Goal: Learn about a topic

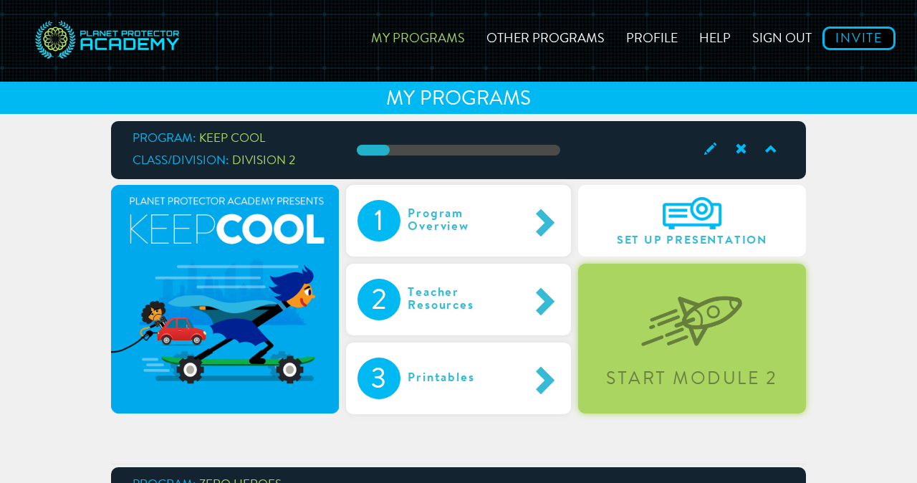
click at [660, 309] on img at bounding box center [691, 310] width 101 height 74
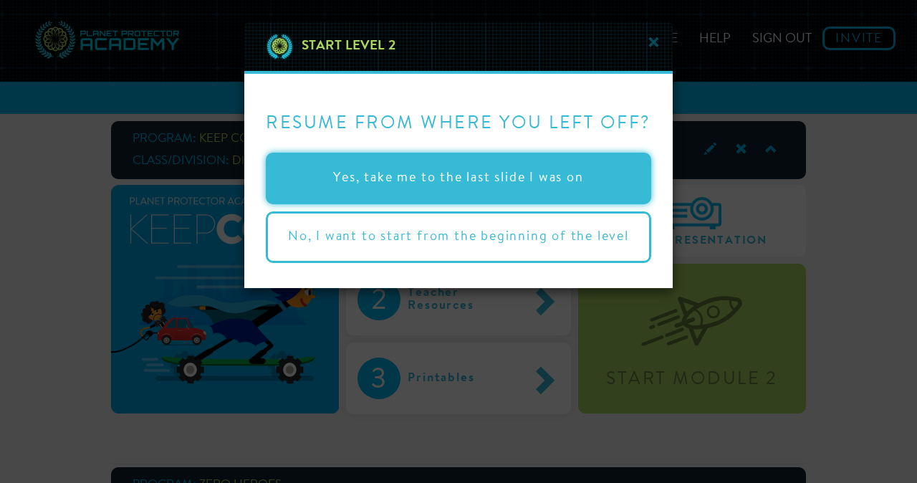
click at [567, 177] on button "Yes, take me to the last slide I was on" at bounding box center [458, 179] width 385 height 52
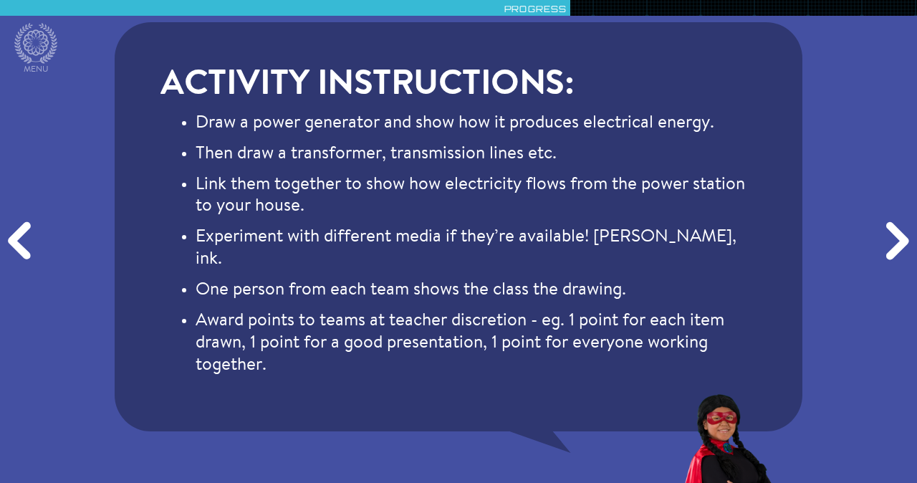
click at [892, 251] on div "Next" at bounding box center [895, 241] width 44 height 145
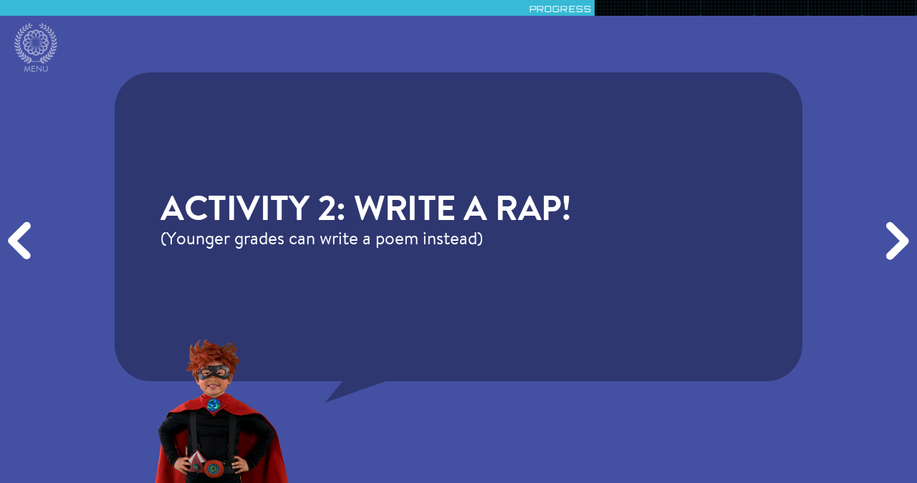
click at [891, 244] on div "Next" at bounding box center [895, 241] width 44 height 145
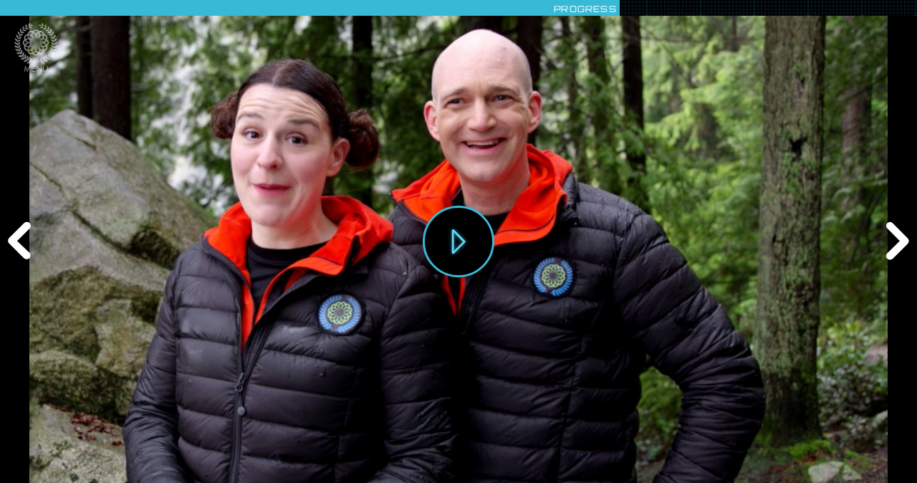
click at [891, 244] on div "Next" at bounding box center [895, 241] width 44 height 145
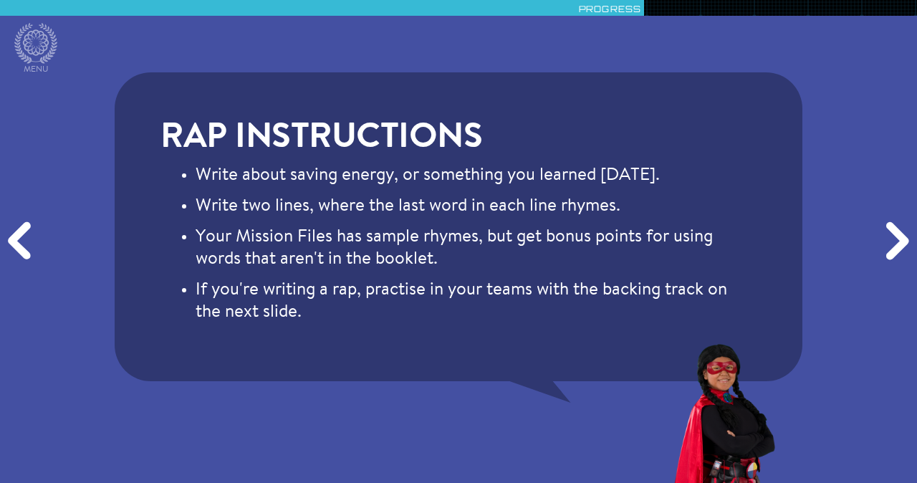
click at [891, 244] on div "Next" at bounding box center [895, 241] width 44 height 145
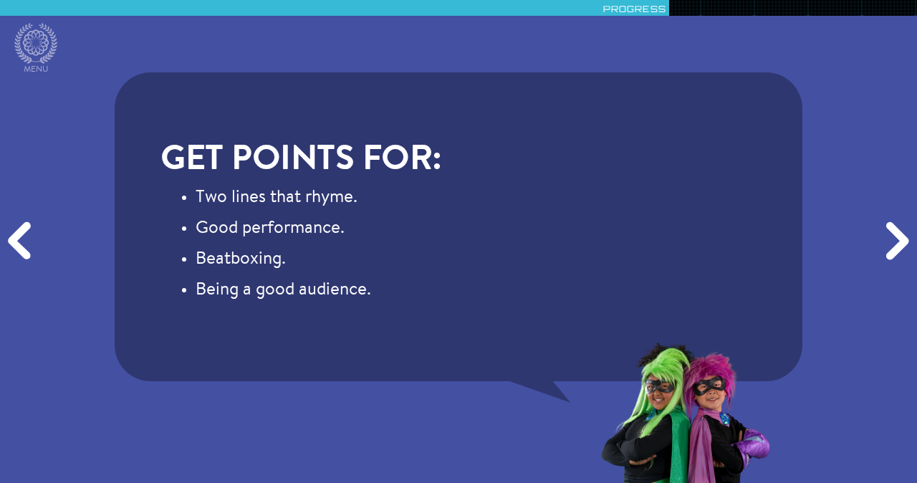
click at [891, 244] on div "Next" at bounding box center [895, 241] width 44 height 145
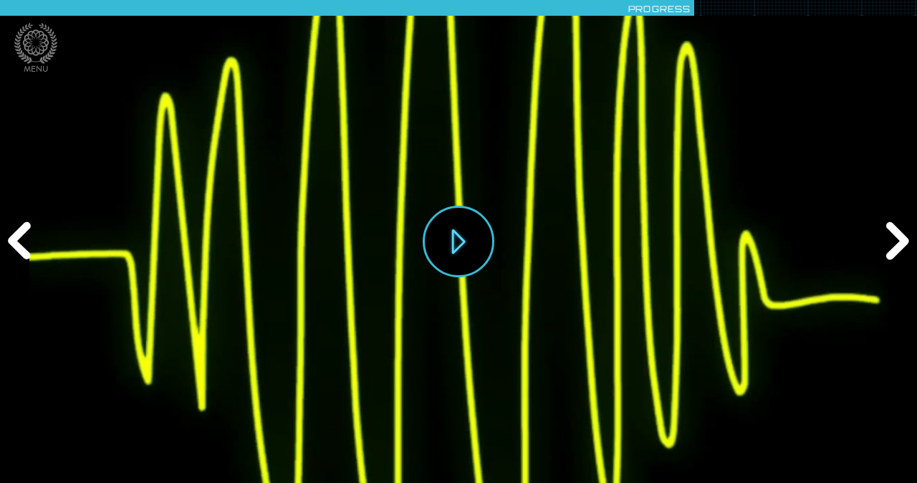
click at [891, 244] on div "Next" at bounding box center [895, 241] width 44 height 145
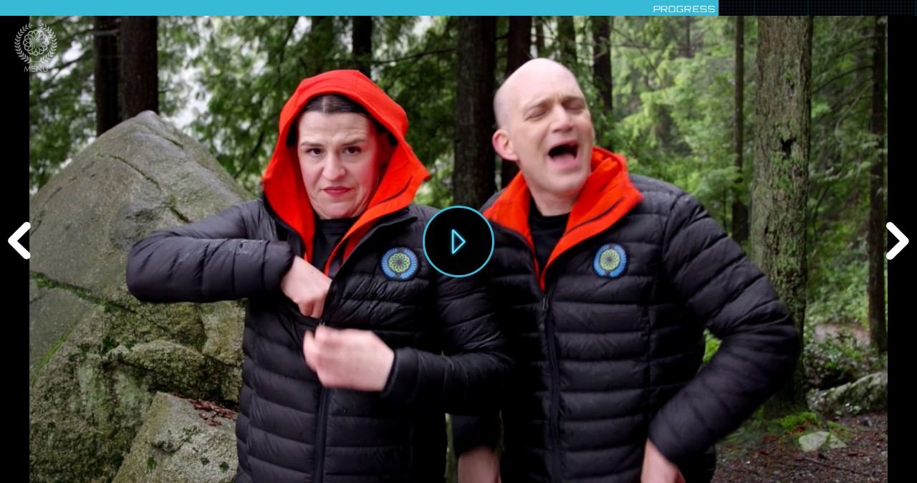
click at [891, 244] on div "Next" at bounding box center [895, 241] width 44 height 145
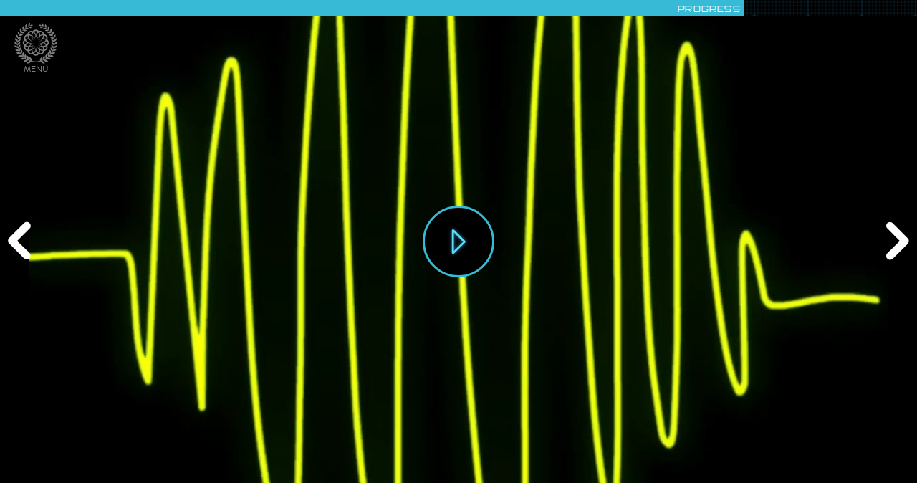
click at [891, 244] on div "Next" at bounding box center [895, 241] width 44 height 145
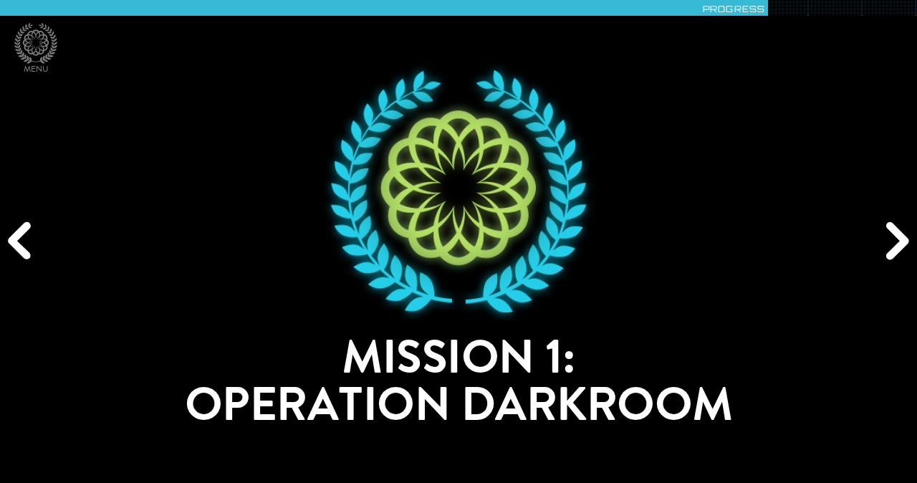
click at [20, 241] on div "Previous" at bounding box center [22, 241] width 44 height 145
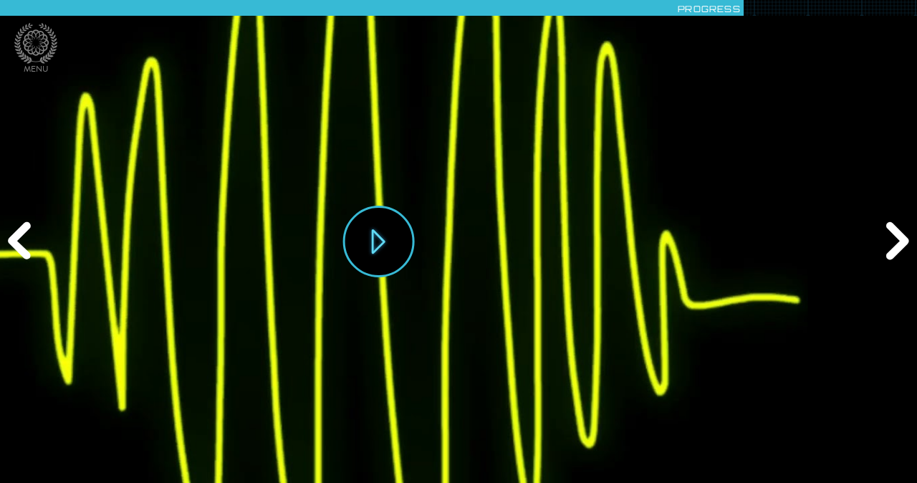
click at [20, 241] on div "Previous" at bounding box center [22, 241] width 44 height 145
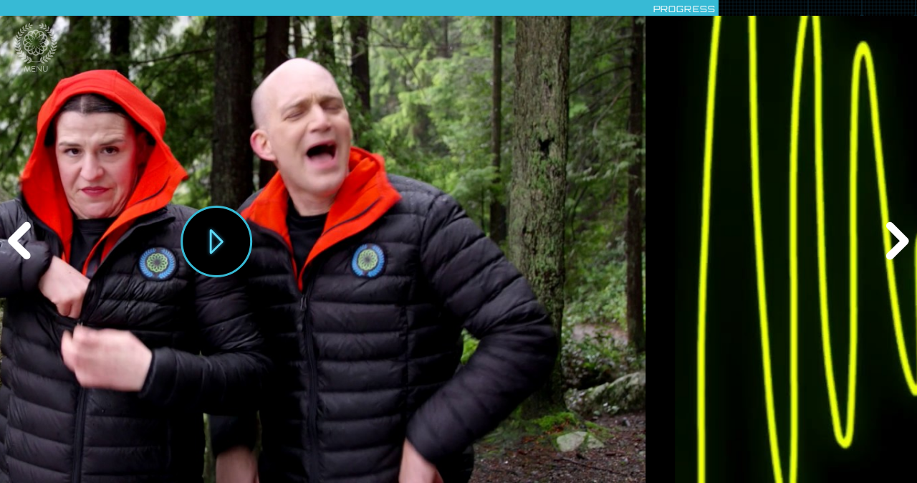
click at [20, 241] on div "Previous" at bounding box center [22, 241] width 44 height 145
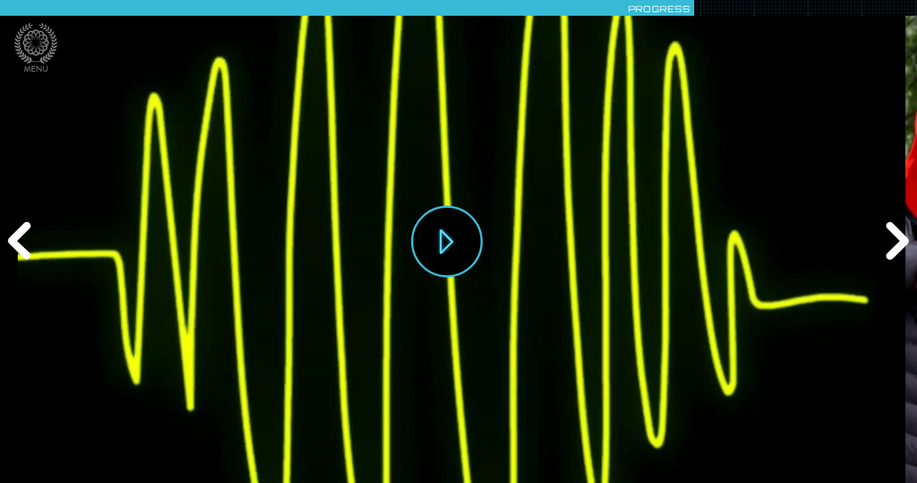
click at [20, 241] on div "Previous" at bounding box center [22, 241] width 44 height 145
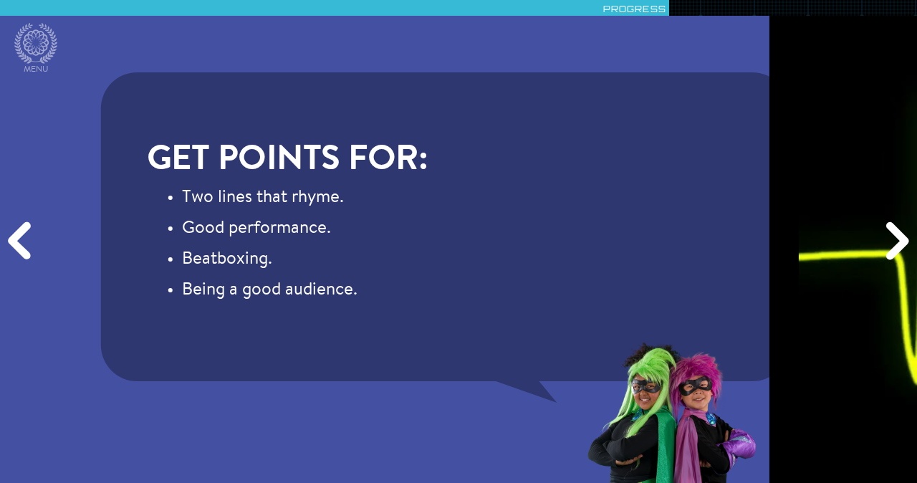
click at [20, 241] on div "Previous" at bounding box center [22, 241] width 44 height 145
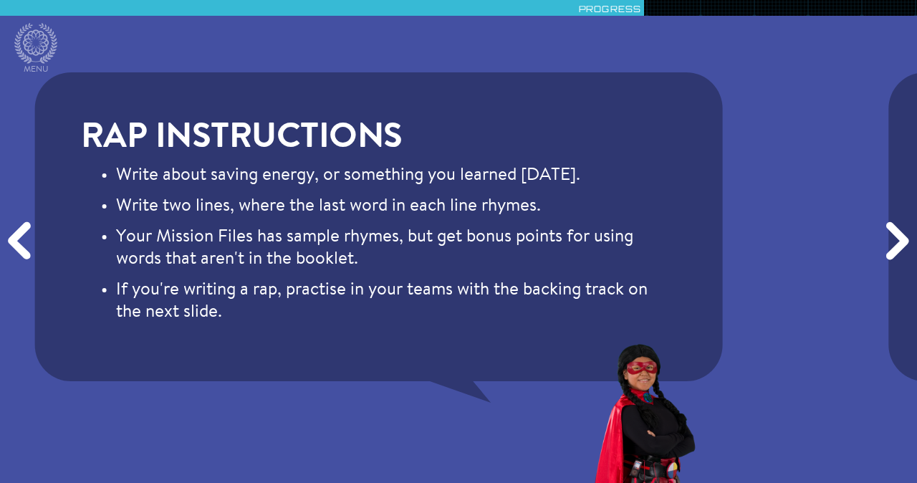
click at [20, 241] on div "Previous" at bounding box center [22, 241] width 44 height 145
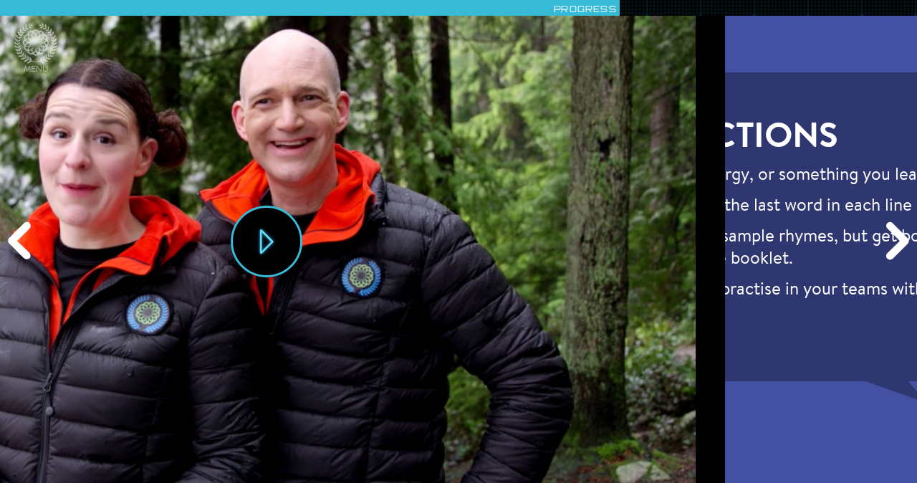
click at [20, 241] on div "Previous" at bounding box center [22, 241] width 44 height 145
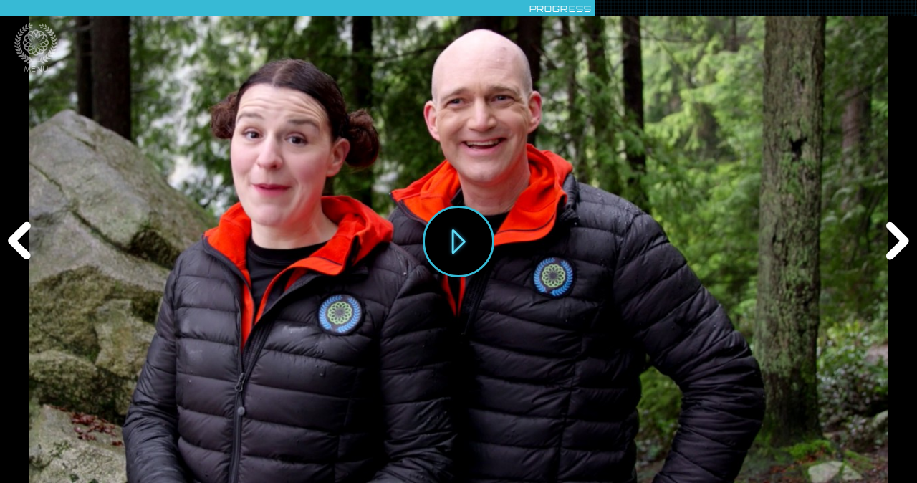
click at [20, 241] on div "Previous" at bounding box center [22, 241] width 44 height 145
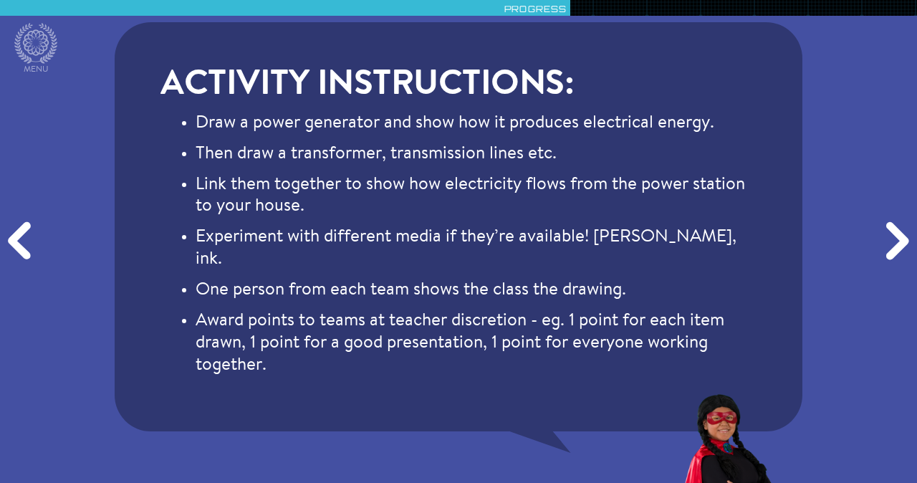
click at [20, 241] on div "Previous" at bounding box center [22, 241] width 44 height 145
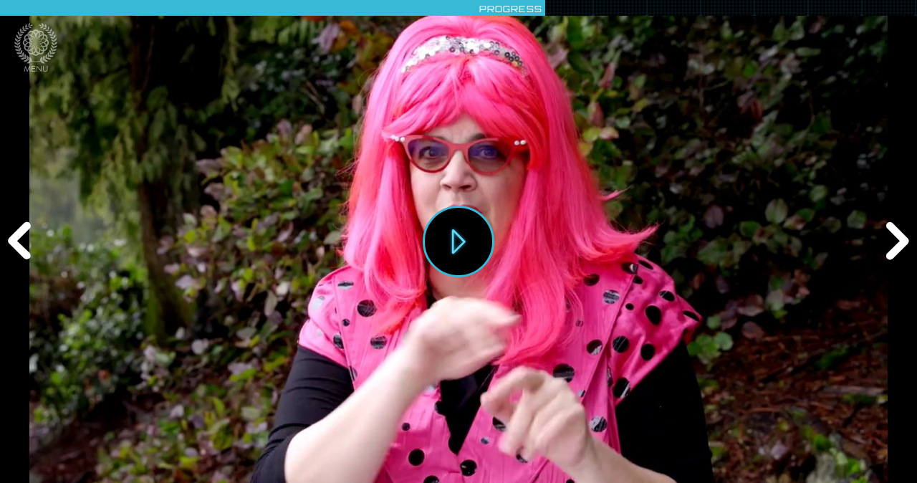
click at [893, 245] on div "Next" at bounding box center [895, 241] width 44 height 145
